Goal: Transaction & Acquisition: Purchase product/service

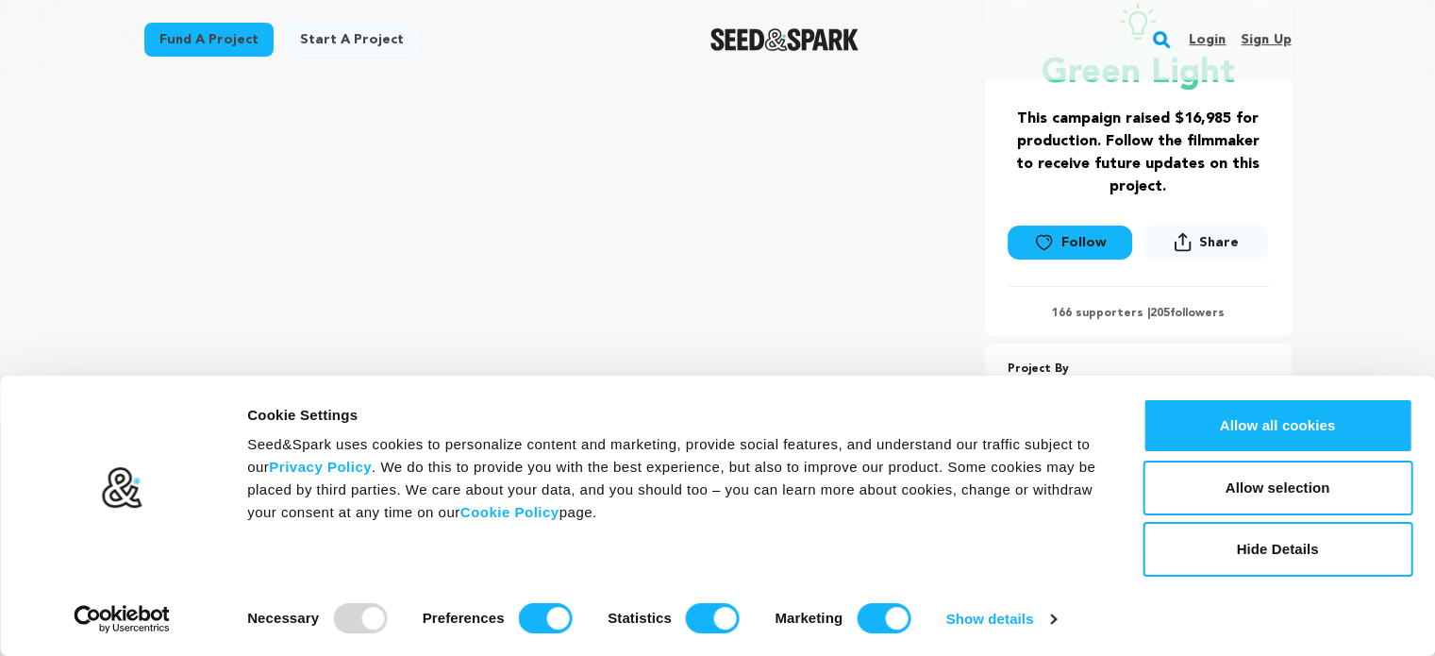
scroll to position [440, 0]
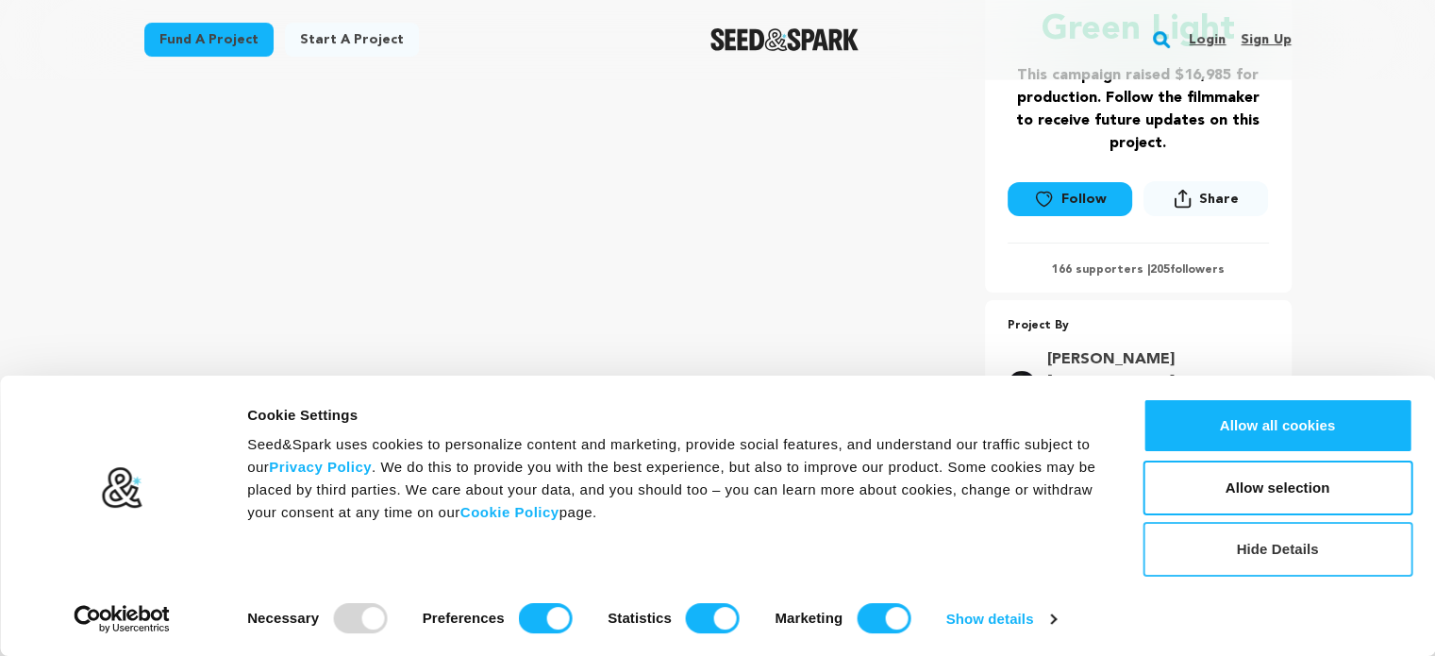
click at [1334, 561] on button "Hide Details" at bounding box center [1277, 549] width 270 height 55
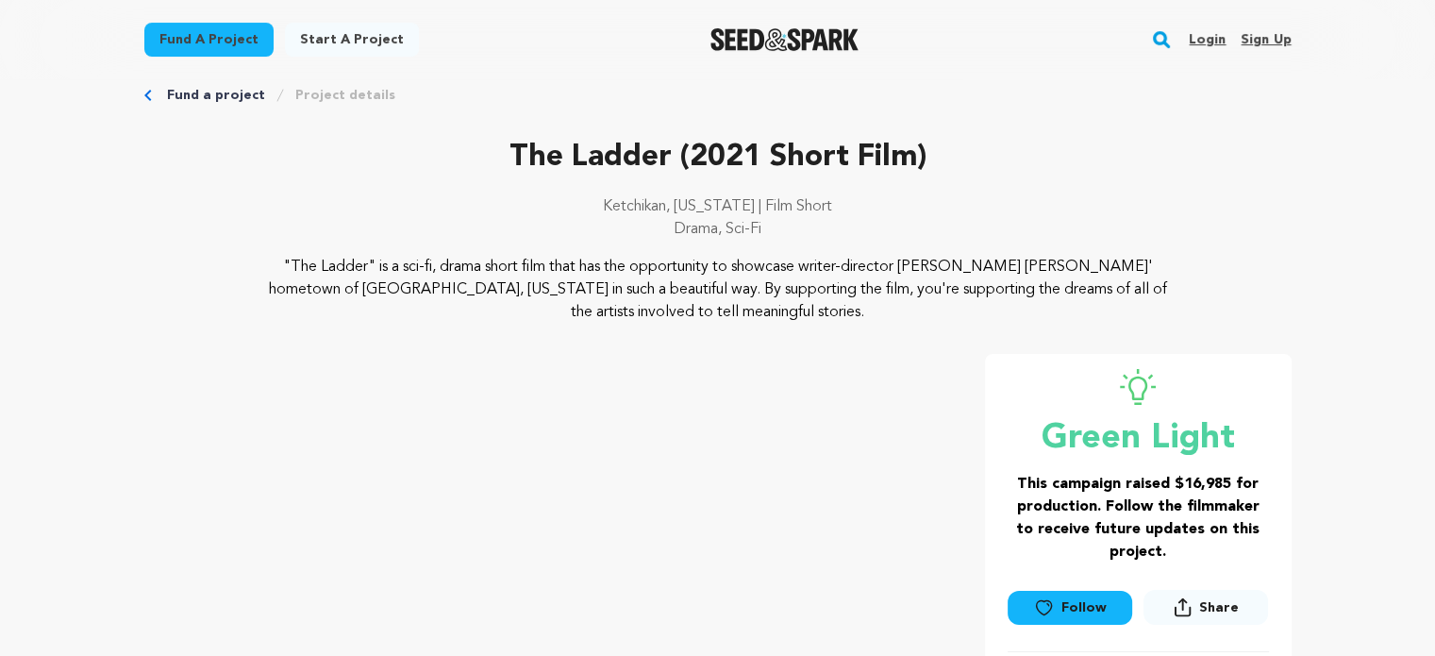
scroll to position [0, 0]
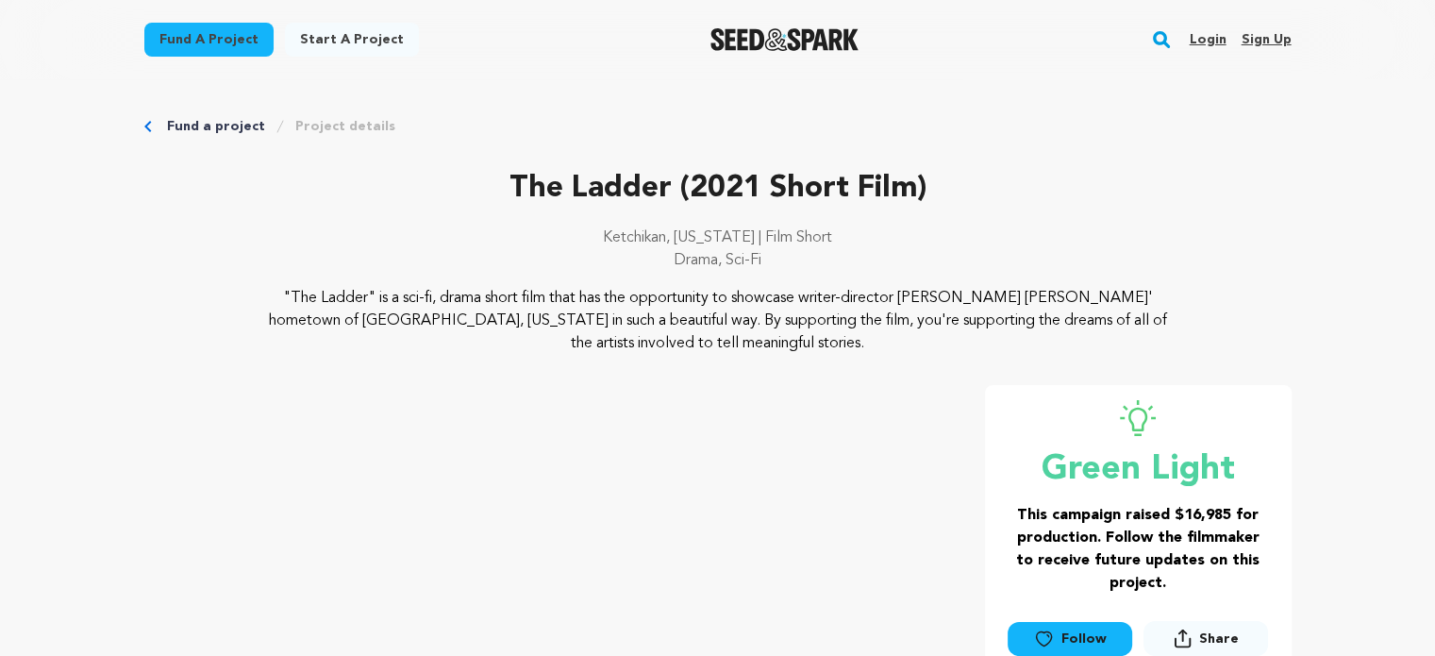
click at [219, 132] on link "Fund a project" at bounding box center [216, 126] width 98 height 19
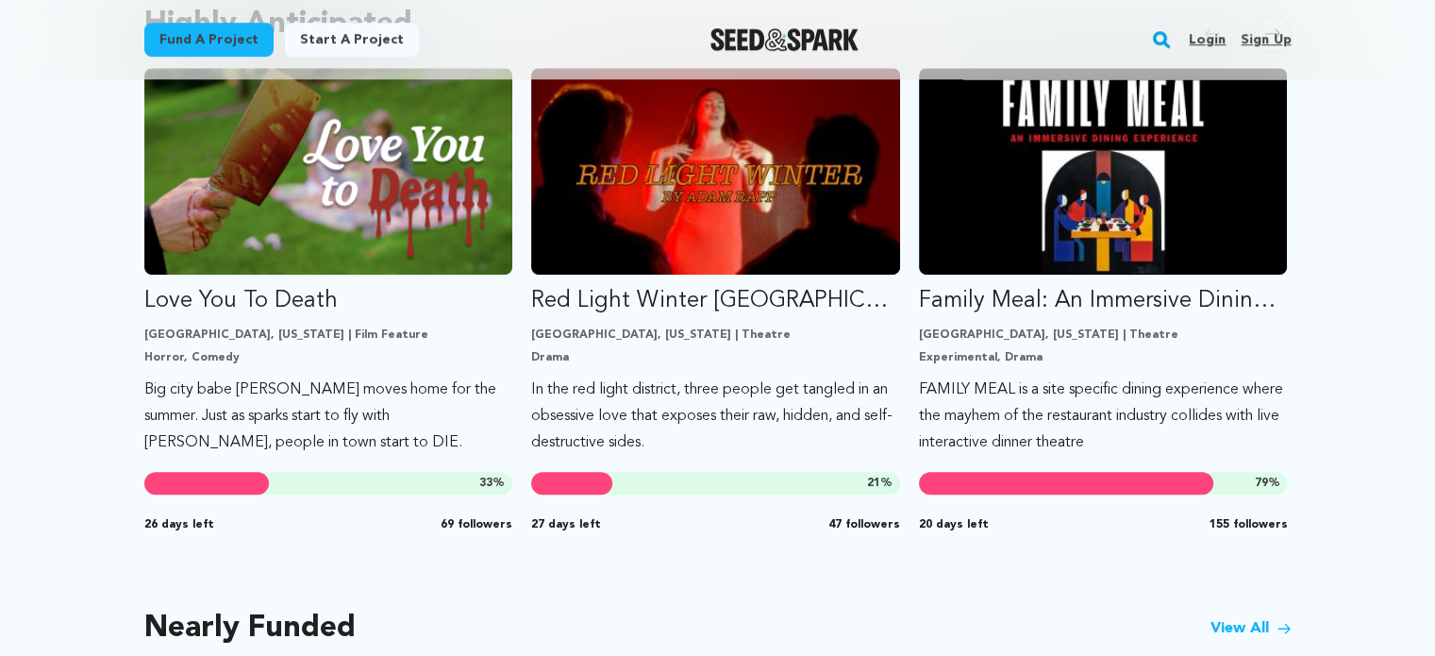
scroll to position [1100, 0]
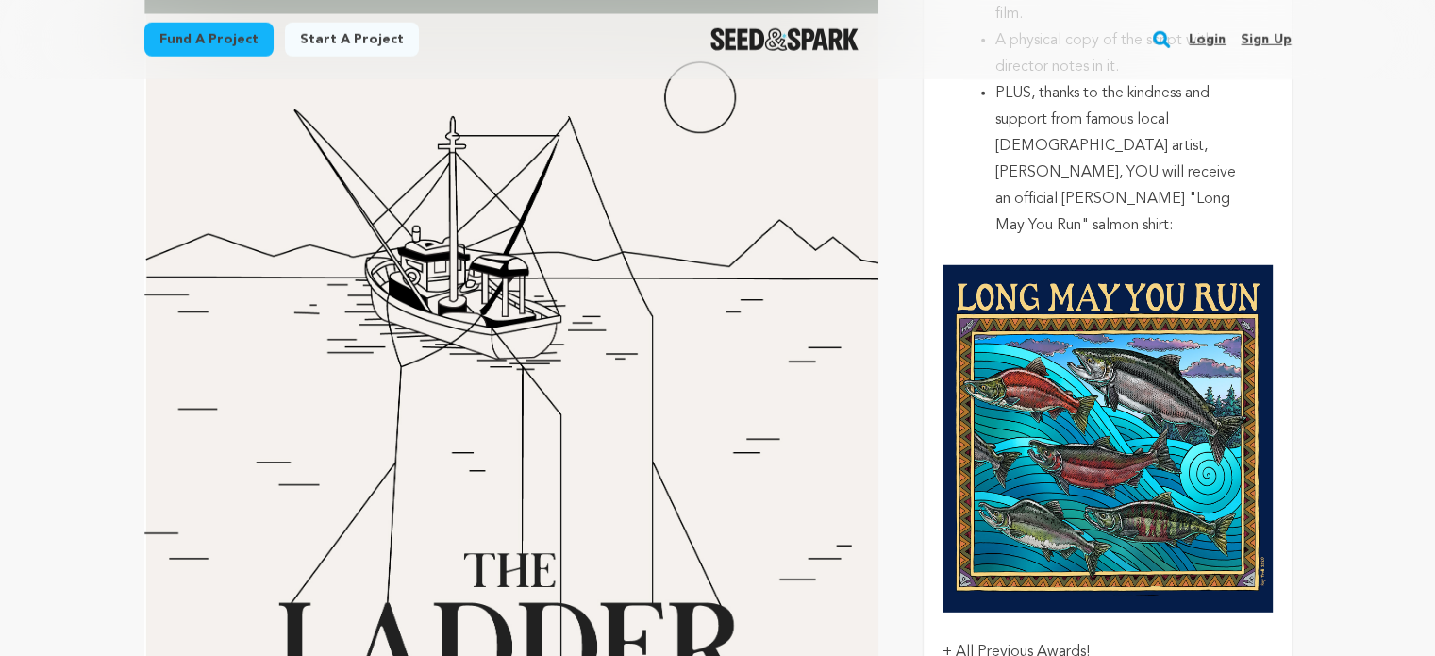
scroll to position [5283, 0]
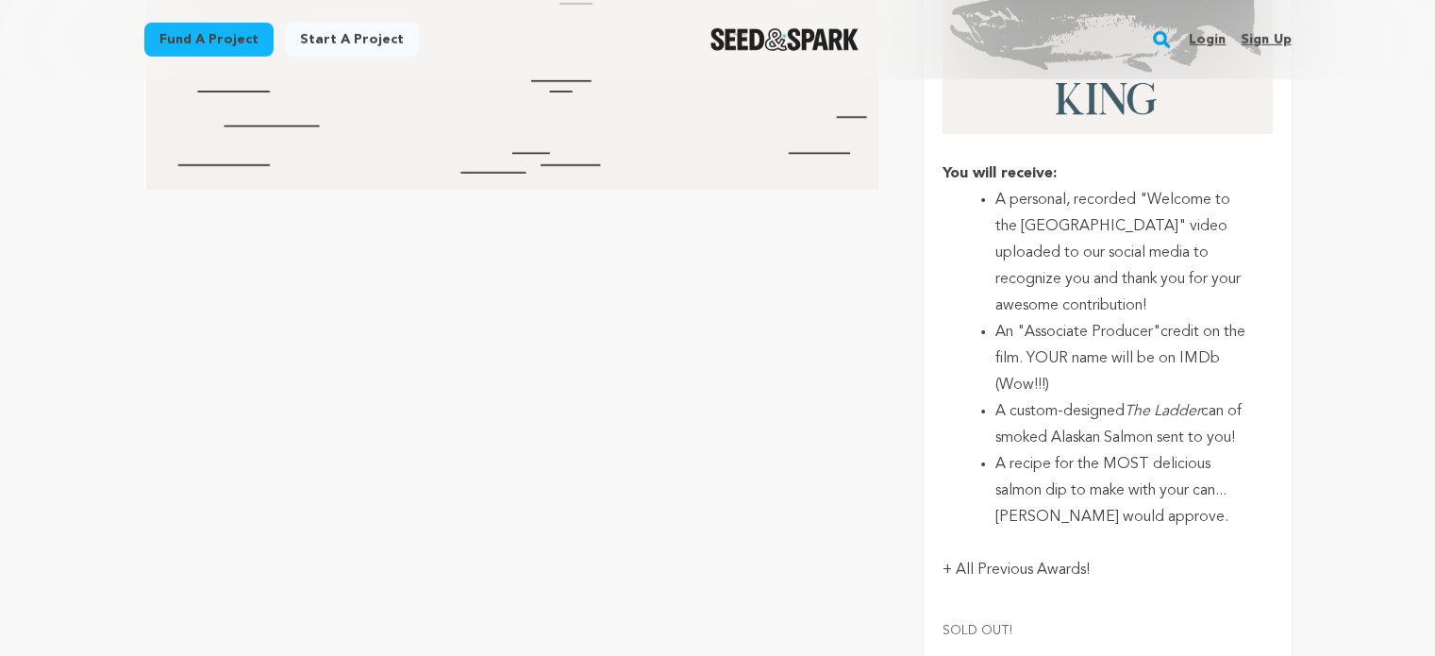
scroll to position [6163, 0]
